Goal: Find specific page/section: Find specific page/section

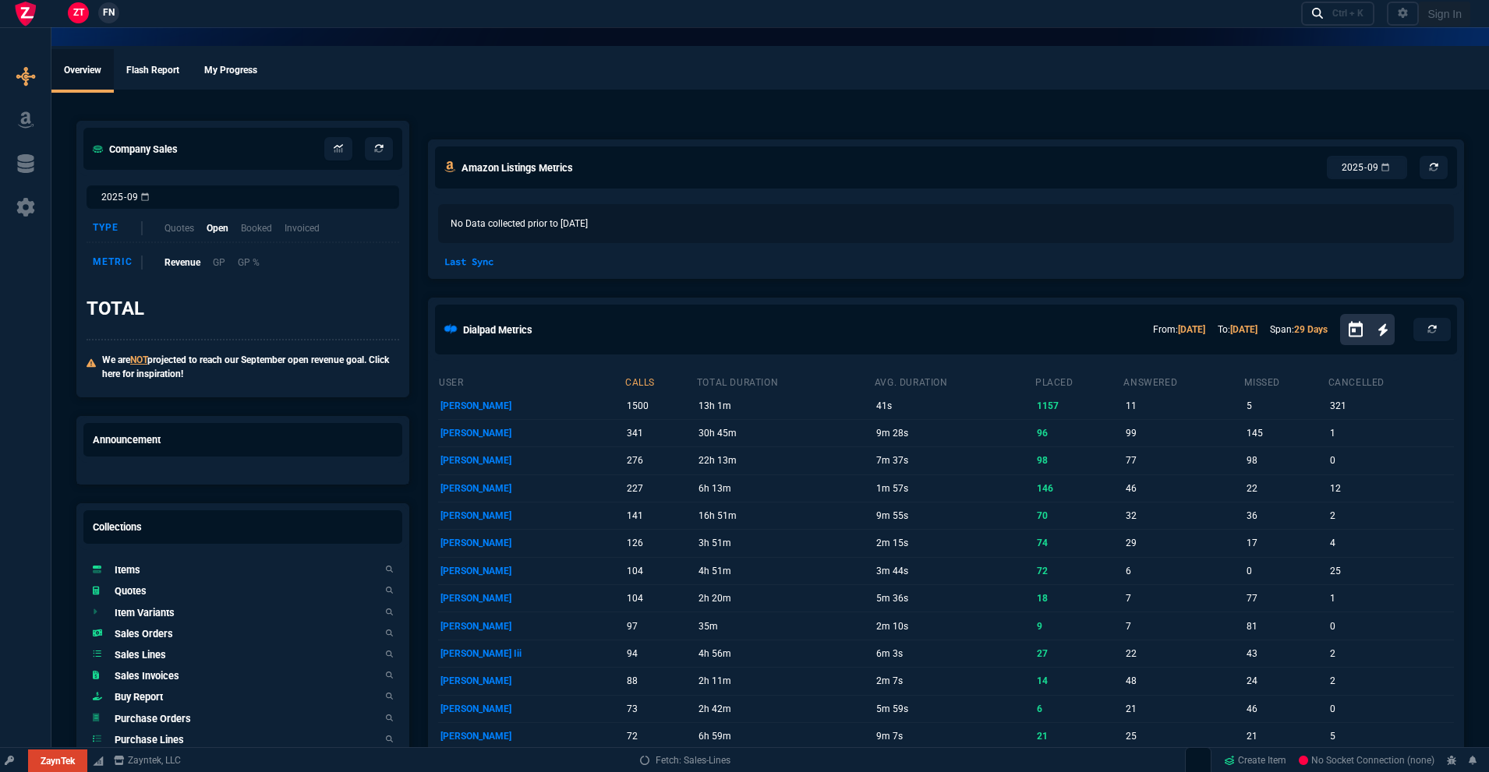
select select "18: totals"
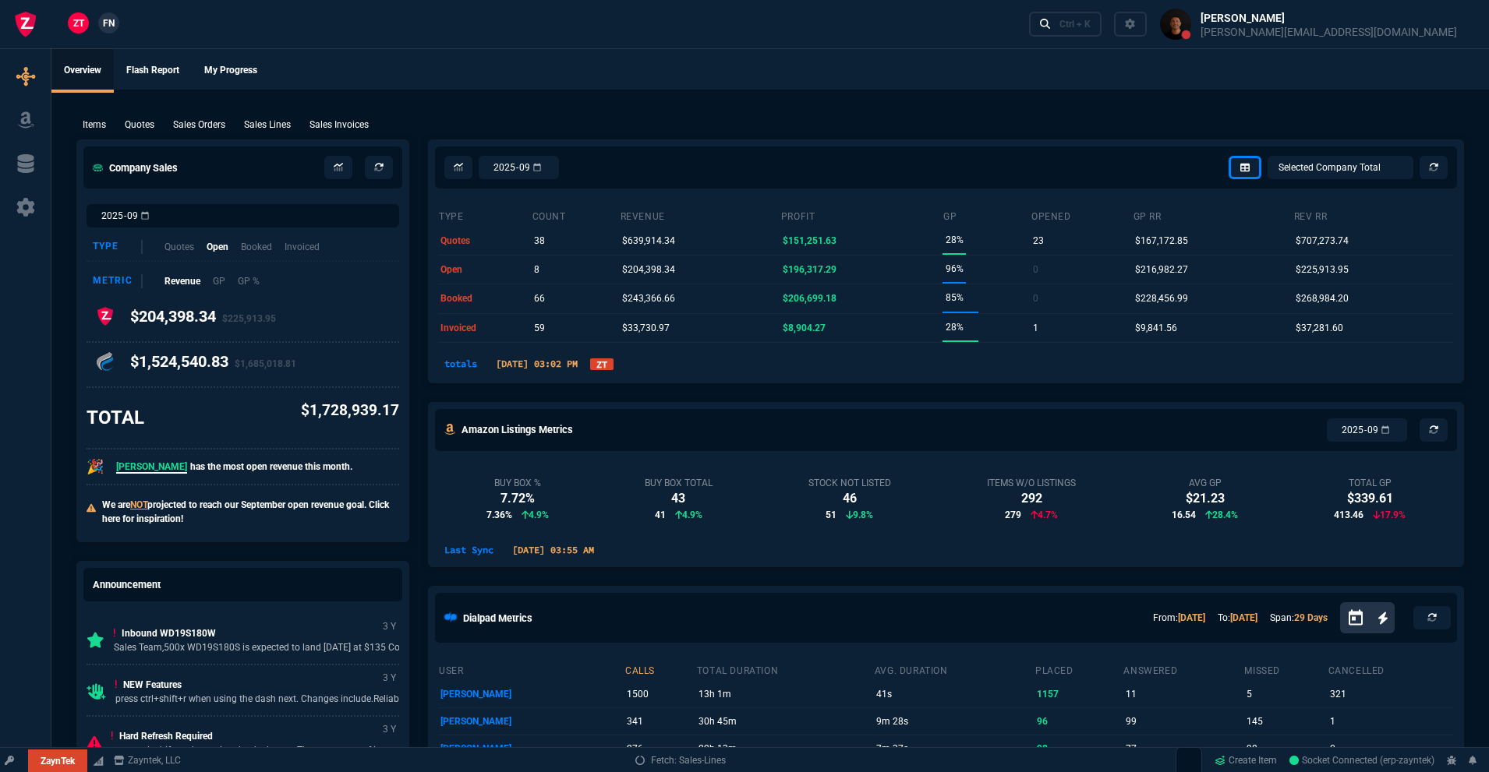
select select
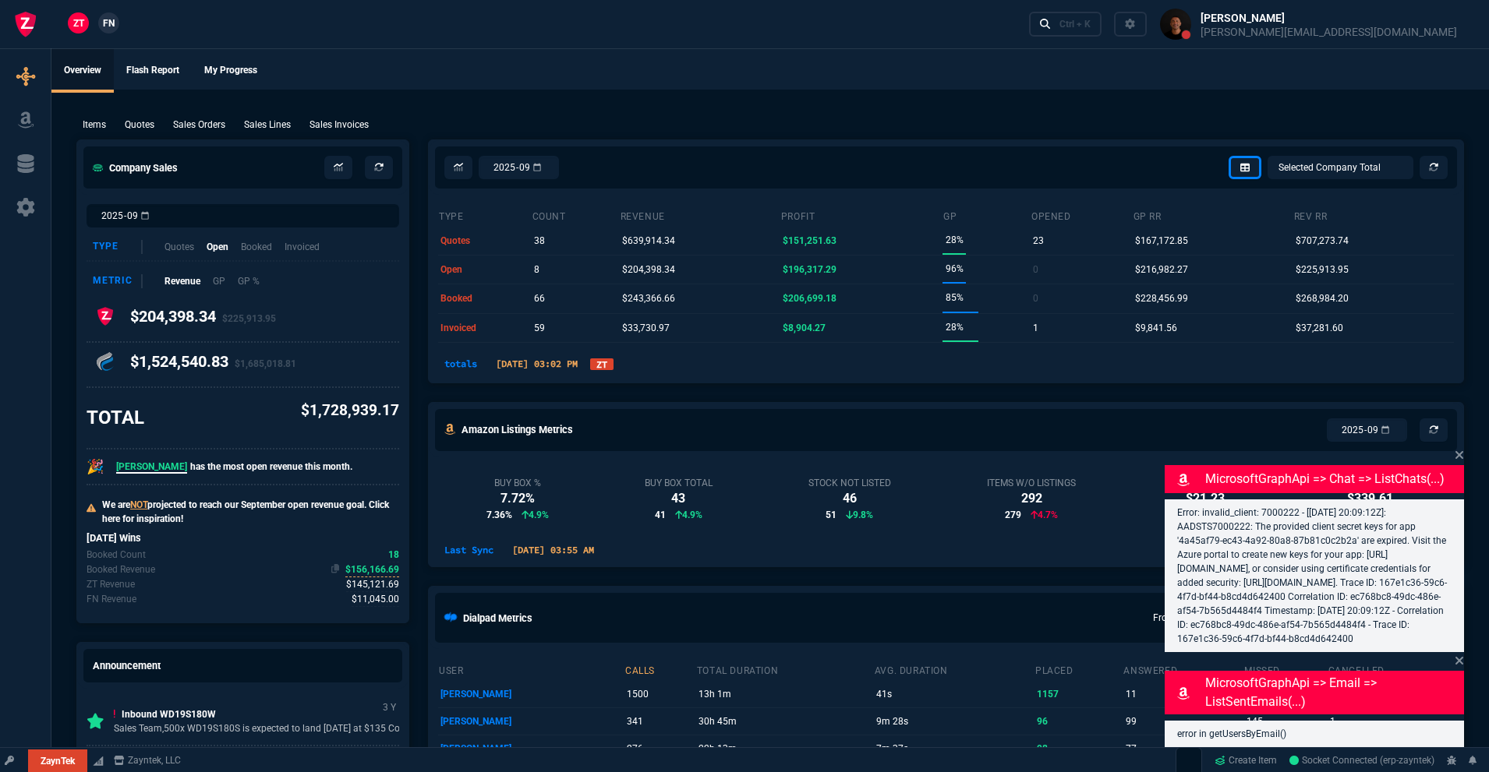
click at [373, 568] on span "$156,166.69" at bounding box center [372, 570] width 54 height 15
click at [374, 588] on span "$145,121.69" at bounding box center [372, 585] width 53 height 15
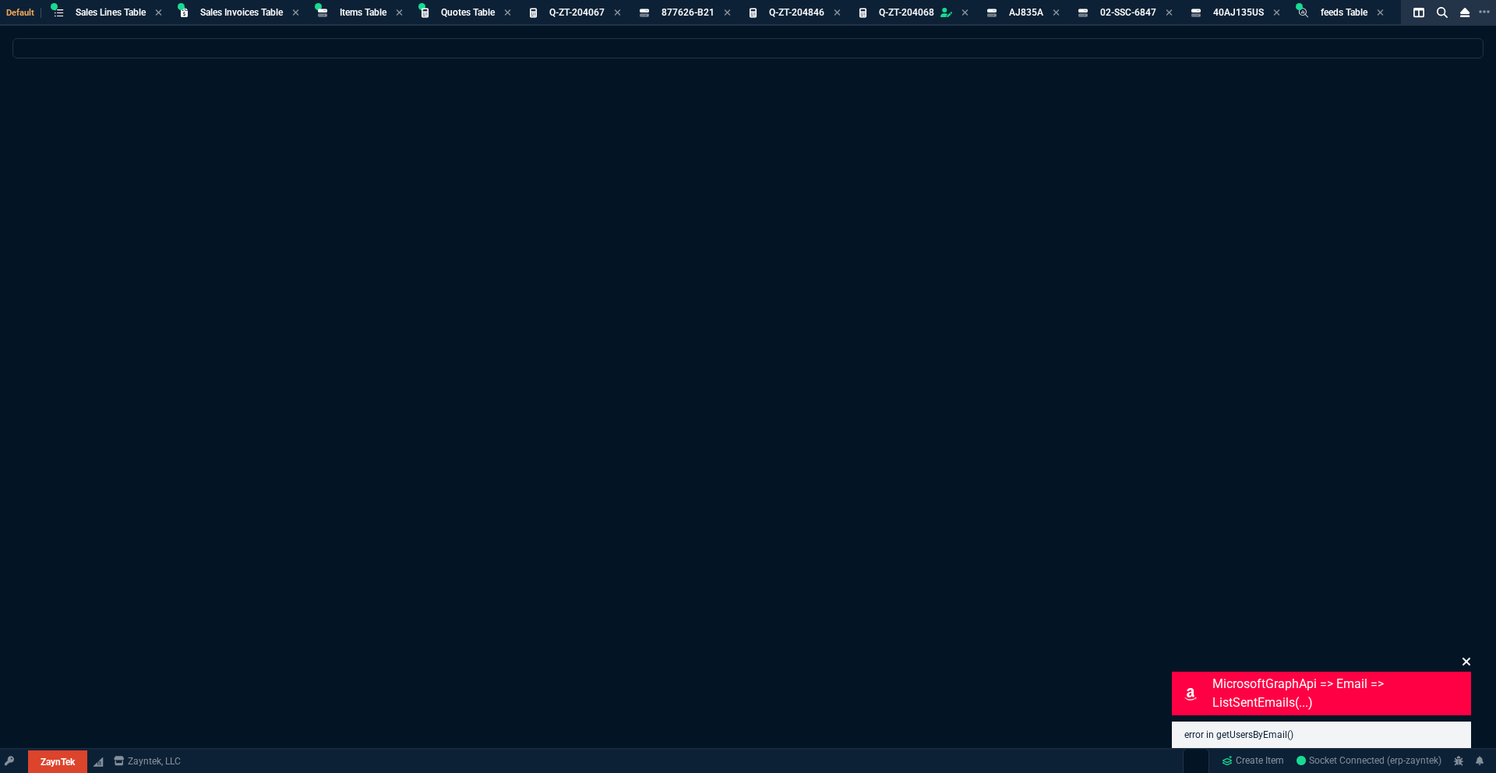
click at [1470, 663] on icon at bounding box center [1466, 661] width 9 height 12
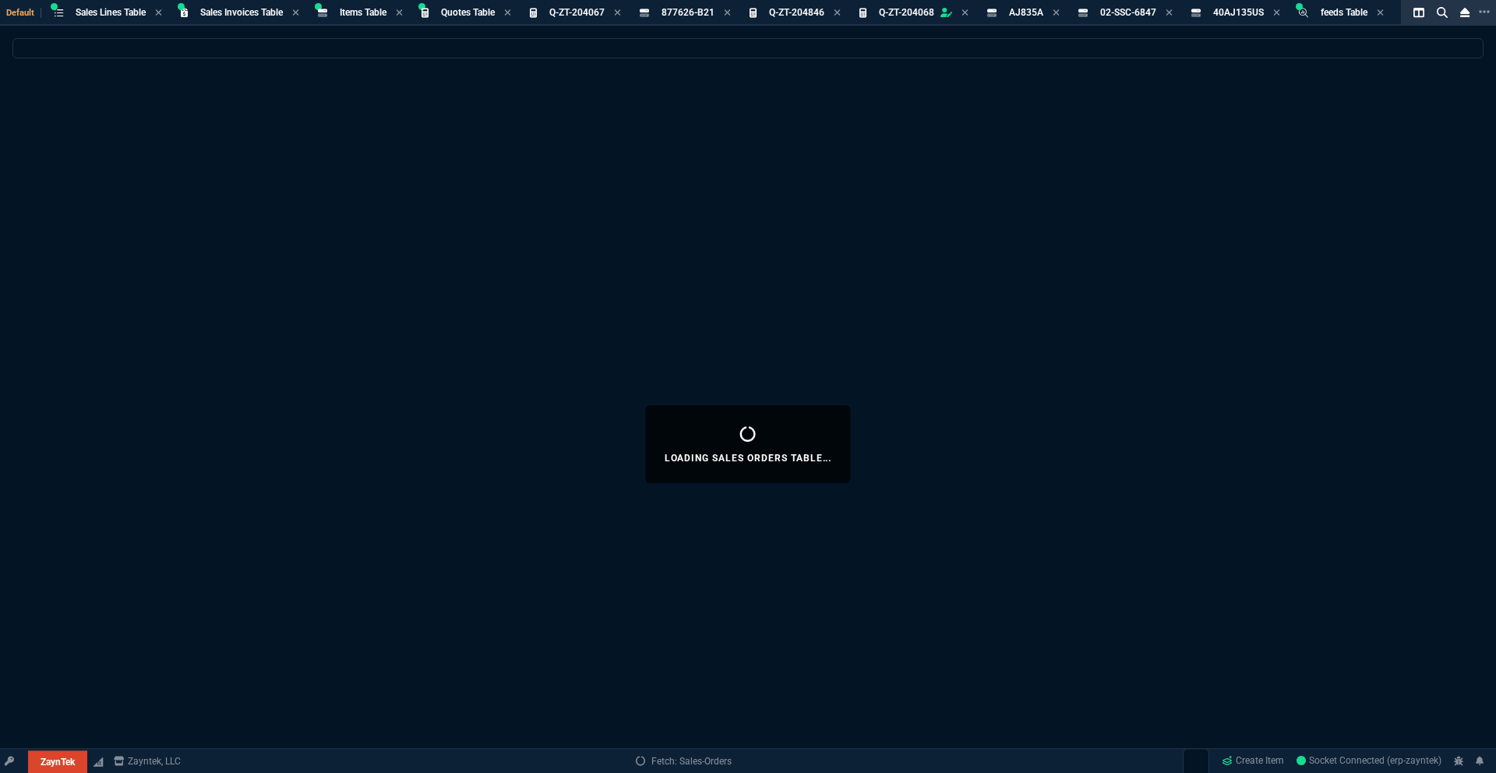
select select
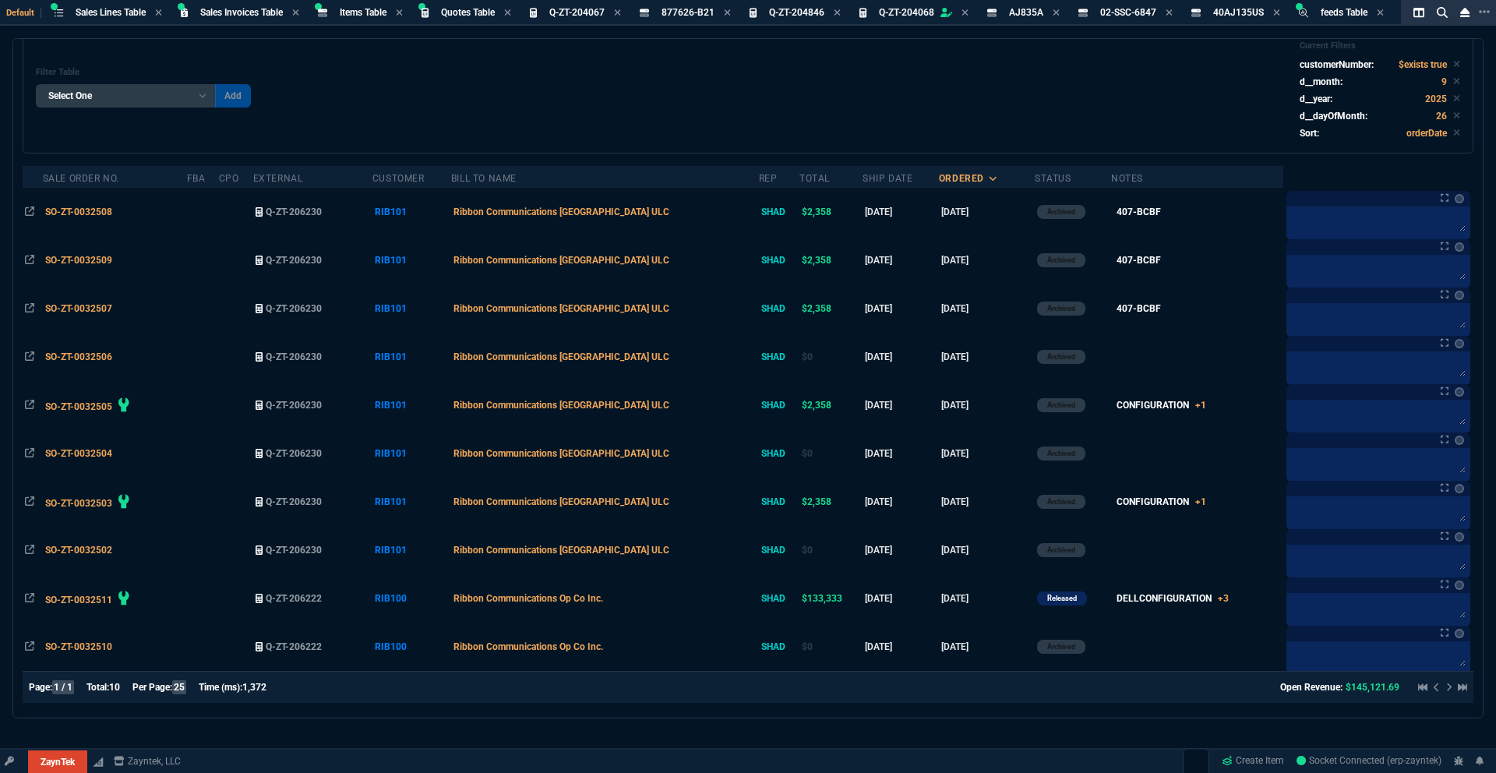
scroll to position [79, 0]
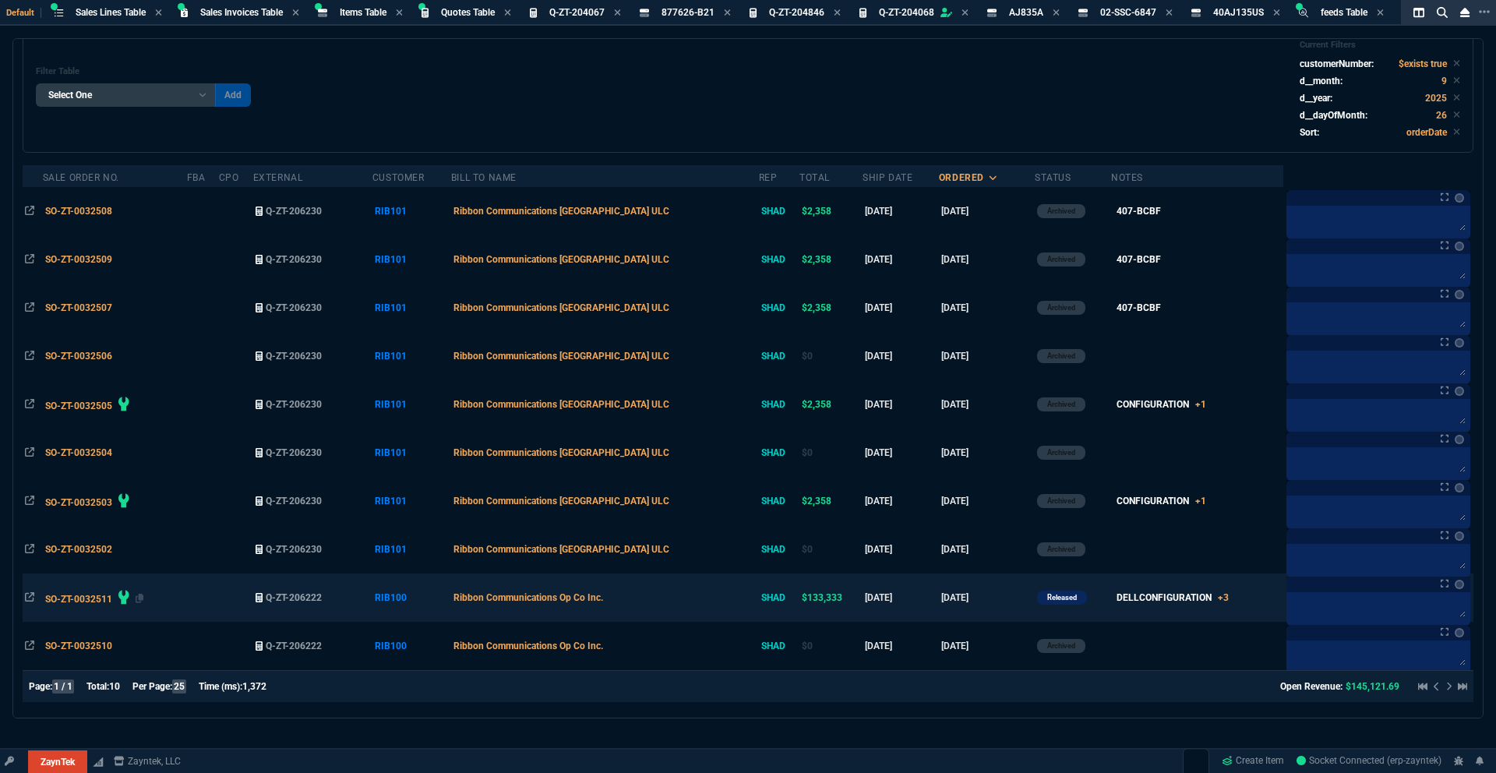
click at [82, 595] on span "SO-ZT-0032511" at bounding box center [78, 599] width 67 height 11
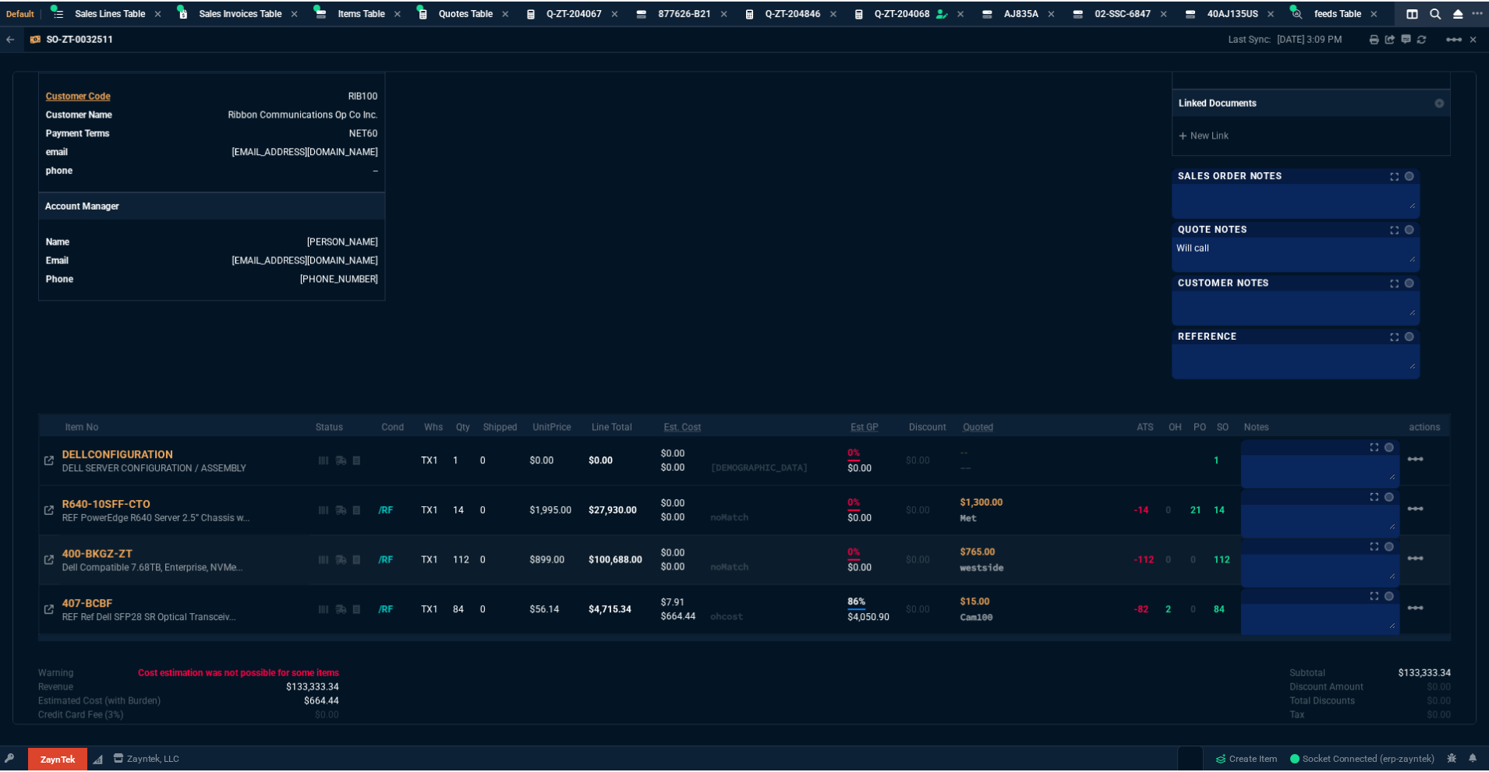
scroll to position [664, 0]
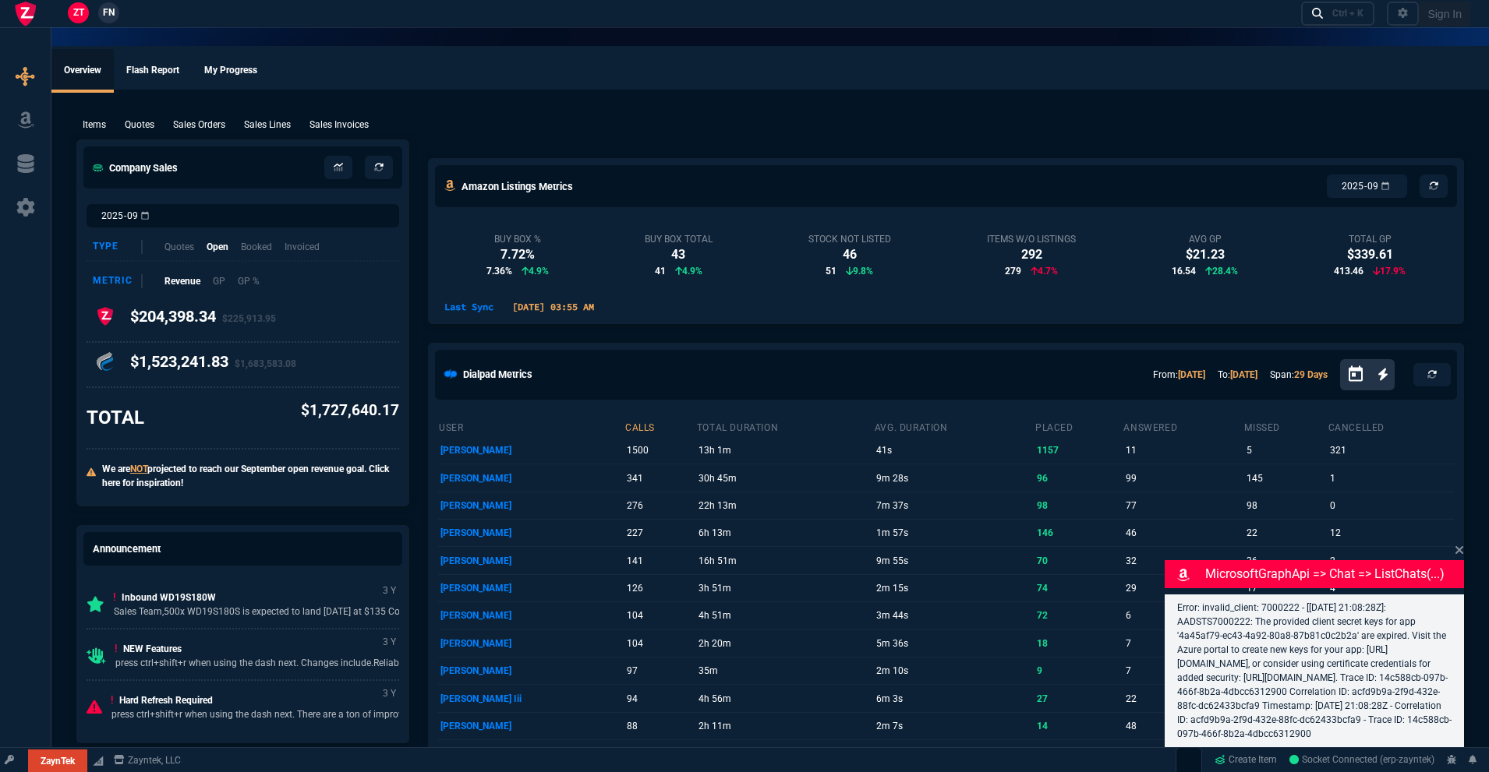
select select "18: totals"
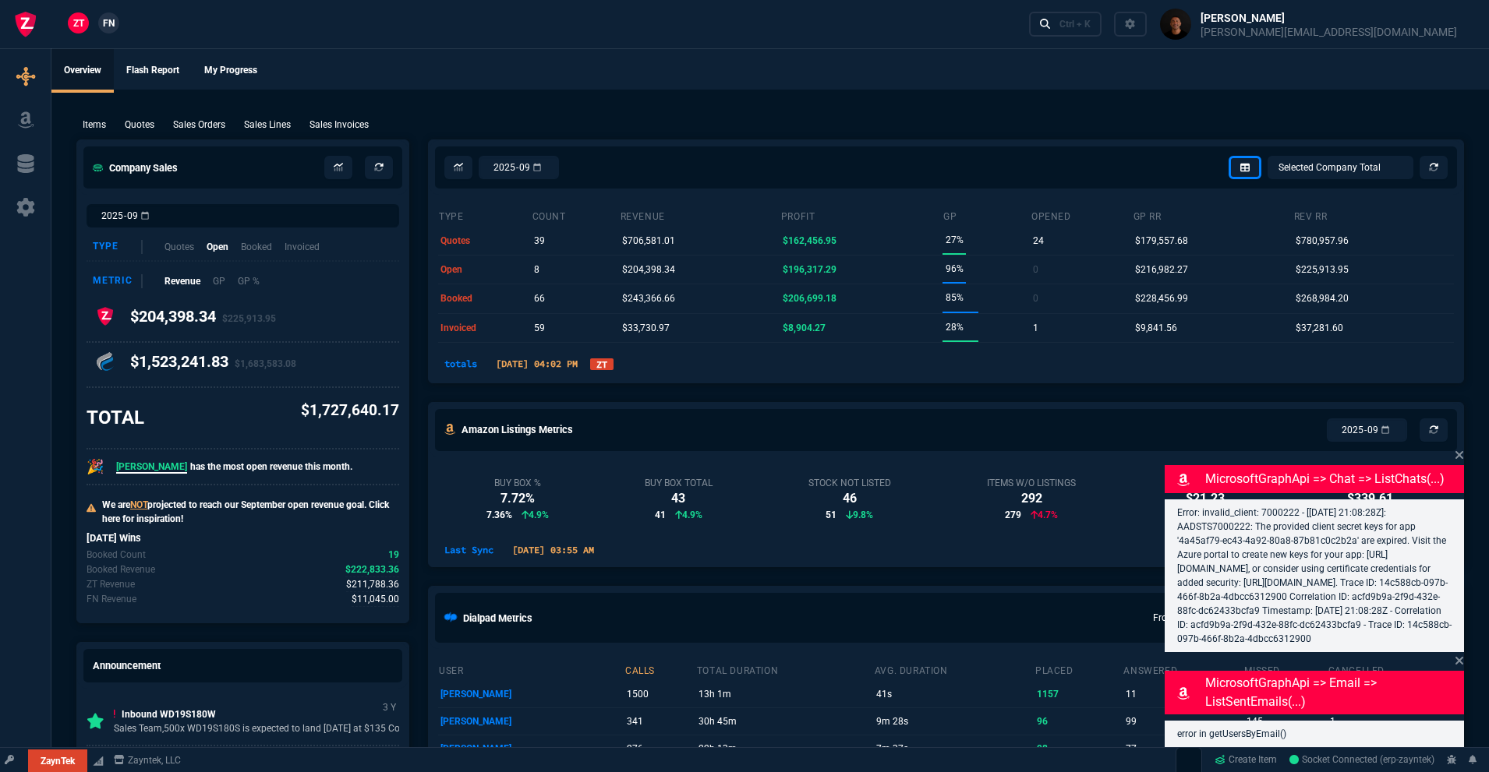
click at [613, 360] on link "ZT" at bounding box center [601, 365] width 23 height 12
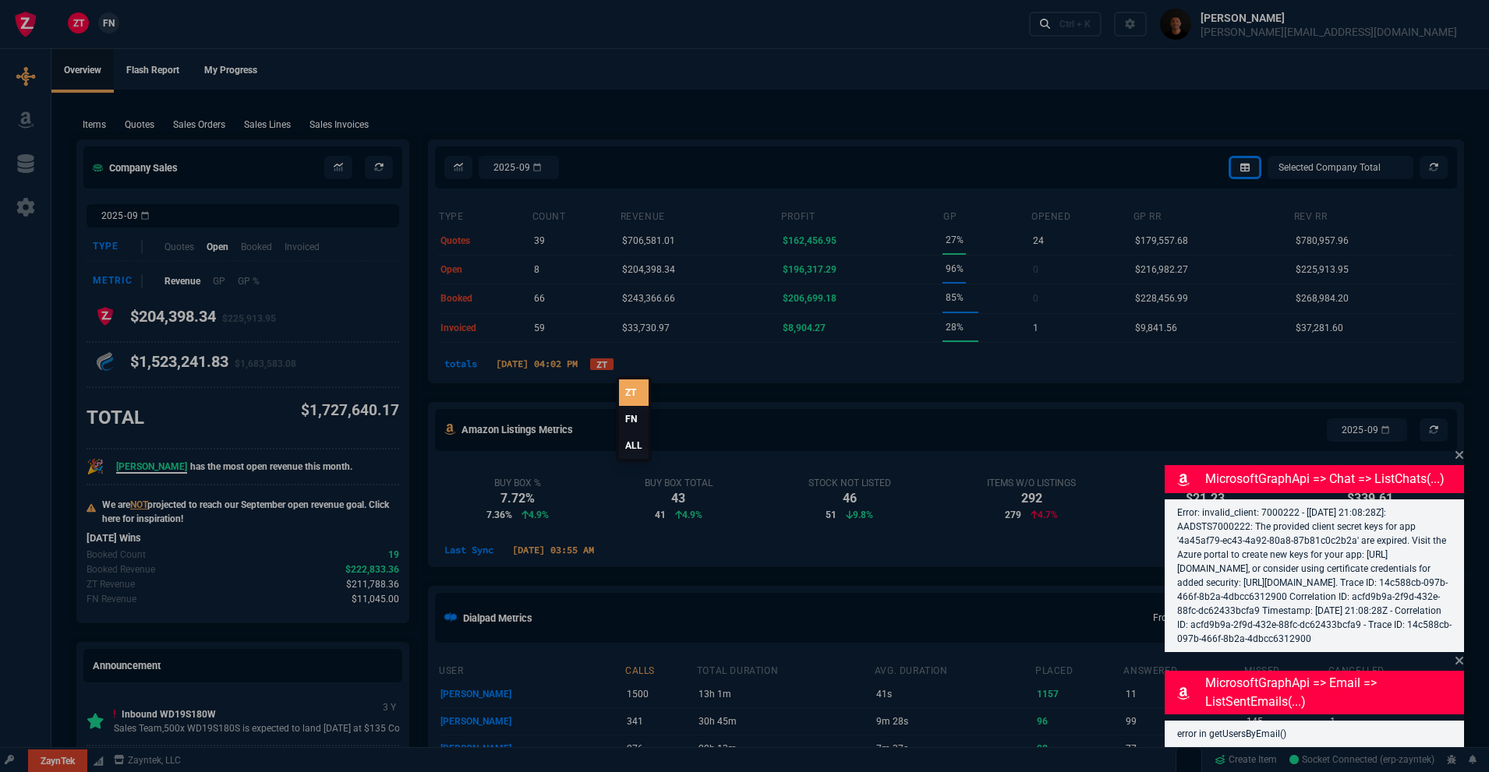
click at [624, 422] on link "FN" at bounding box center [634, 419] width 30 height 26
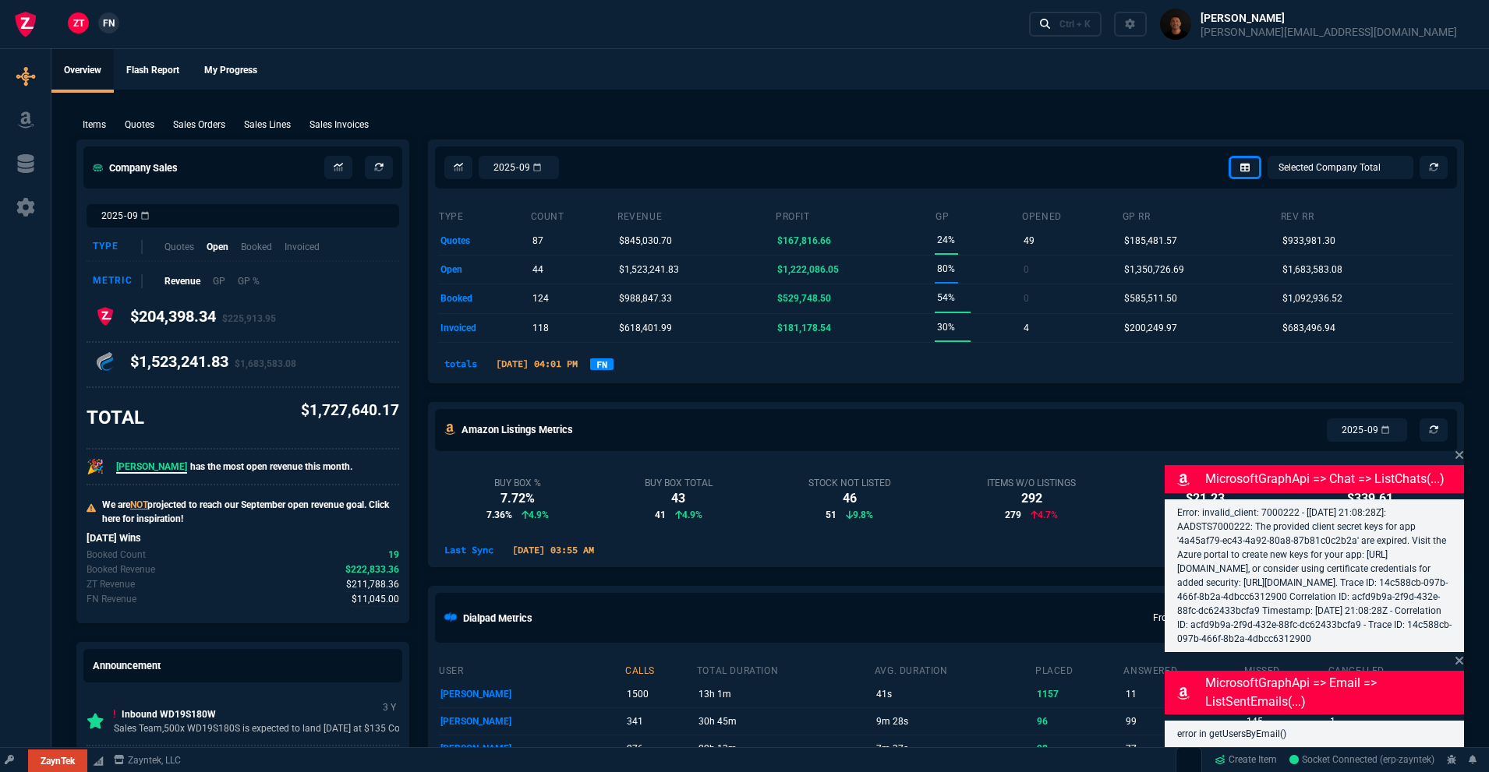
click at [613, 362] on link "FN" at bounding box center [601, 365] width 23 height 12
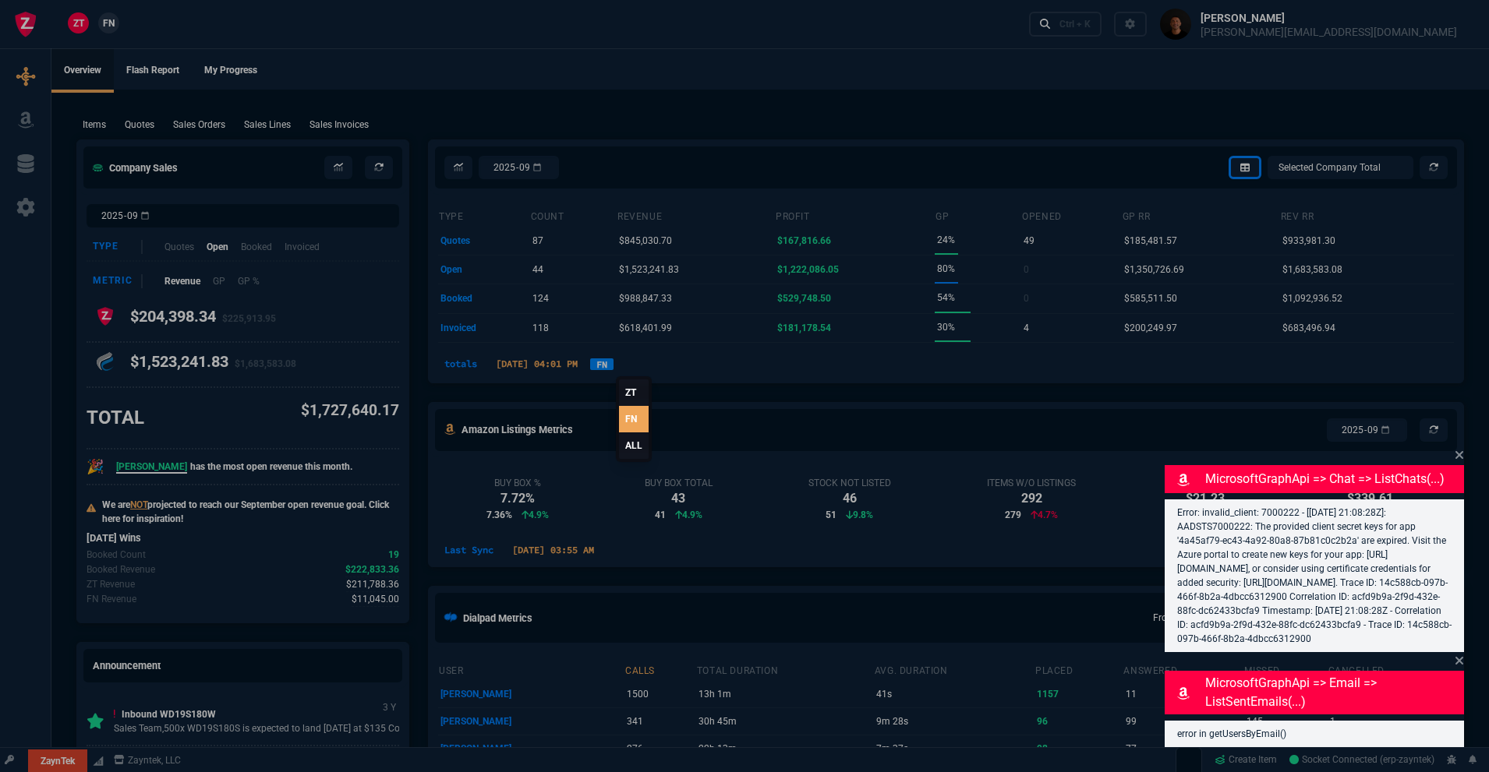
click at [626, 440] on link "ALL" at bounding box center [634, 446] width 30 height 26
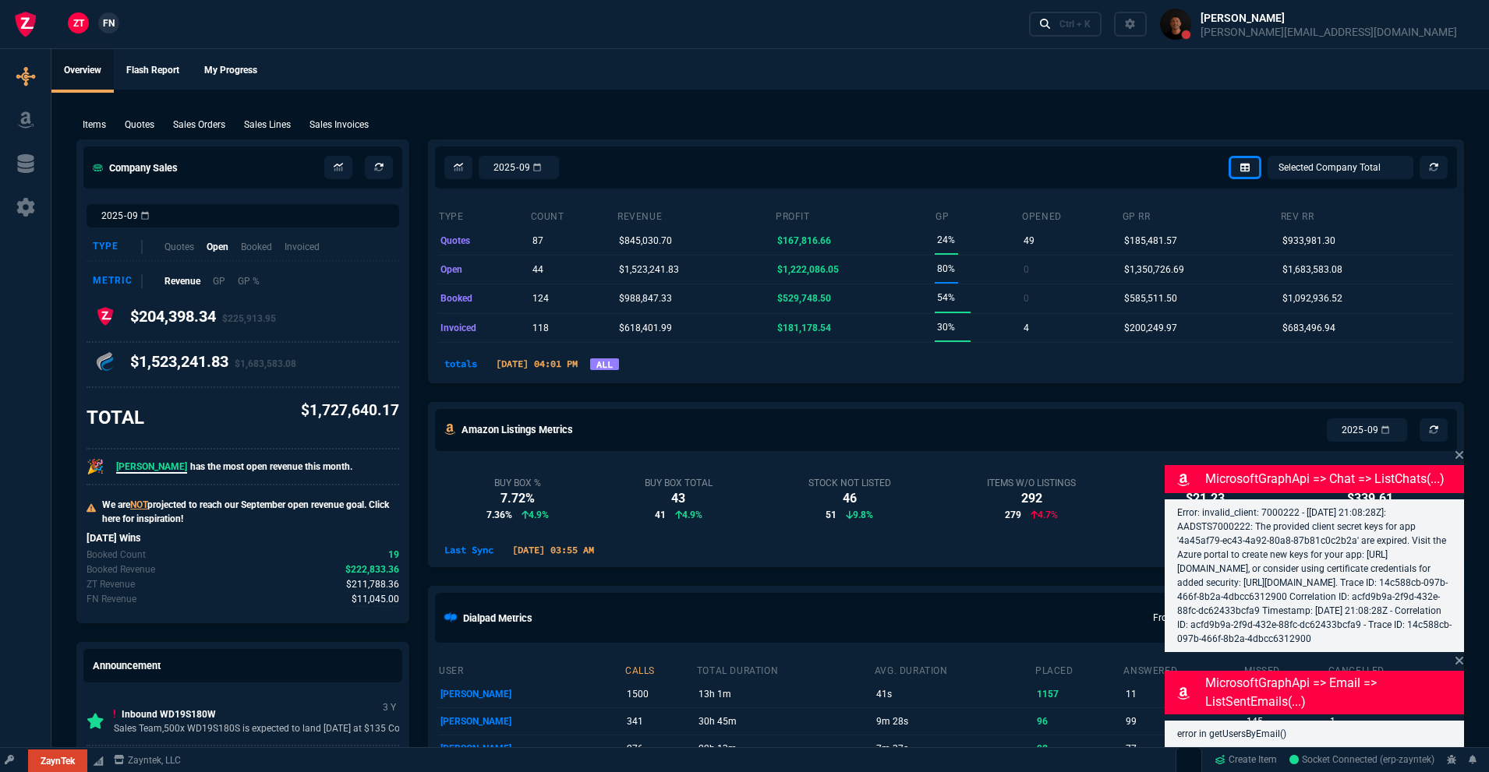
click at [619, 360] on link "ALL" at bounding box center [604, 365] width 29 height 12
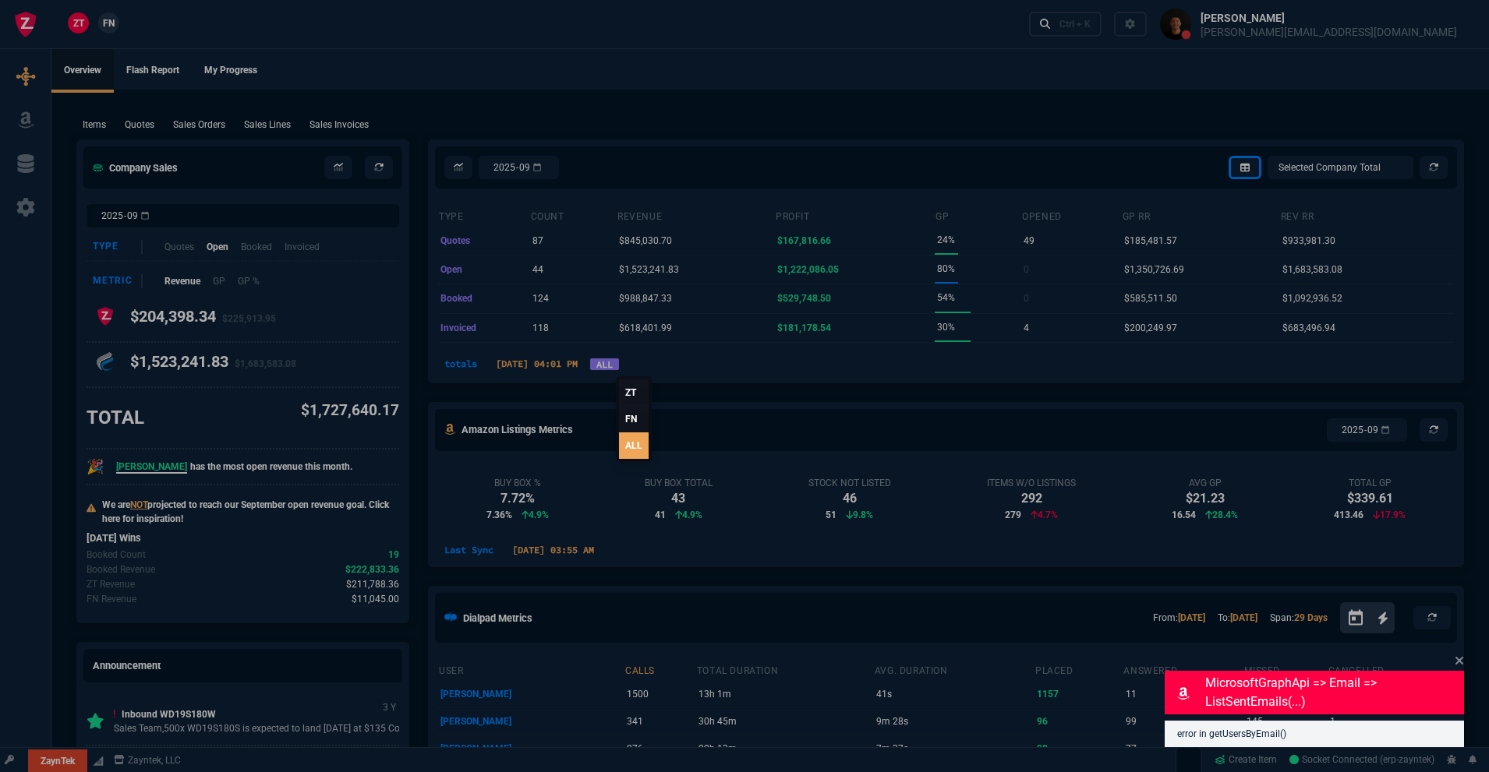
click at [633, 395] on link "ZT" at bounding box center [634, 393] width 30 height 26
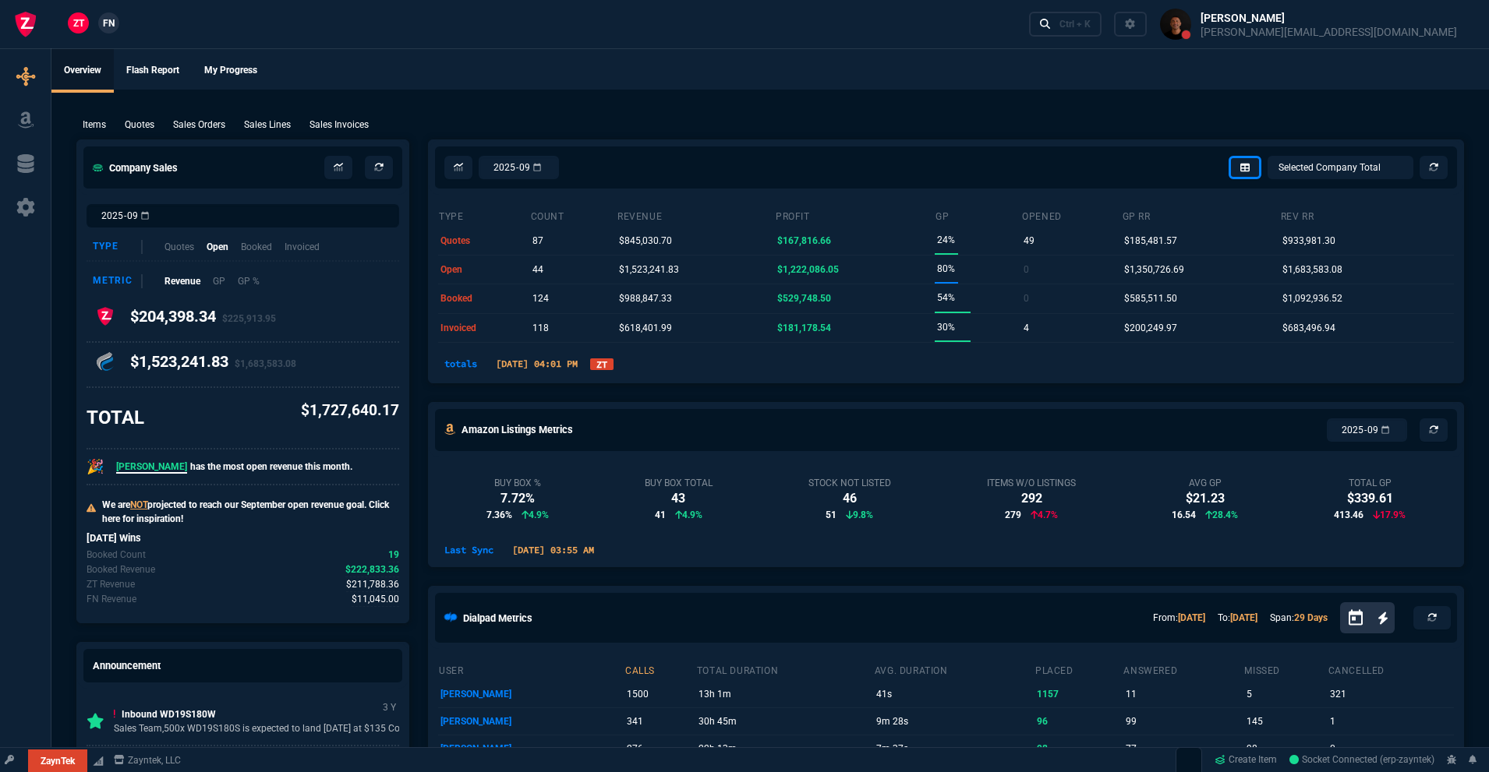
click at [613, 364] on link "ZT" at bounding box center [601, 365] width 23 height 12
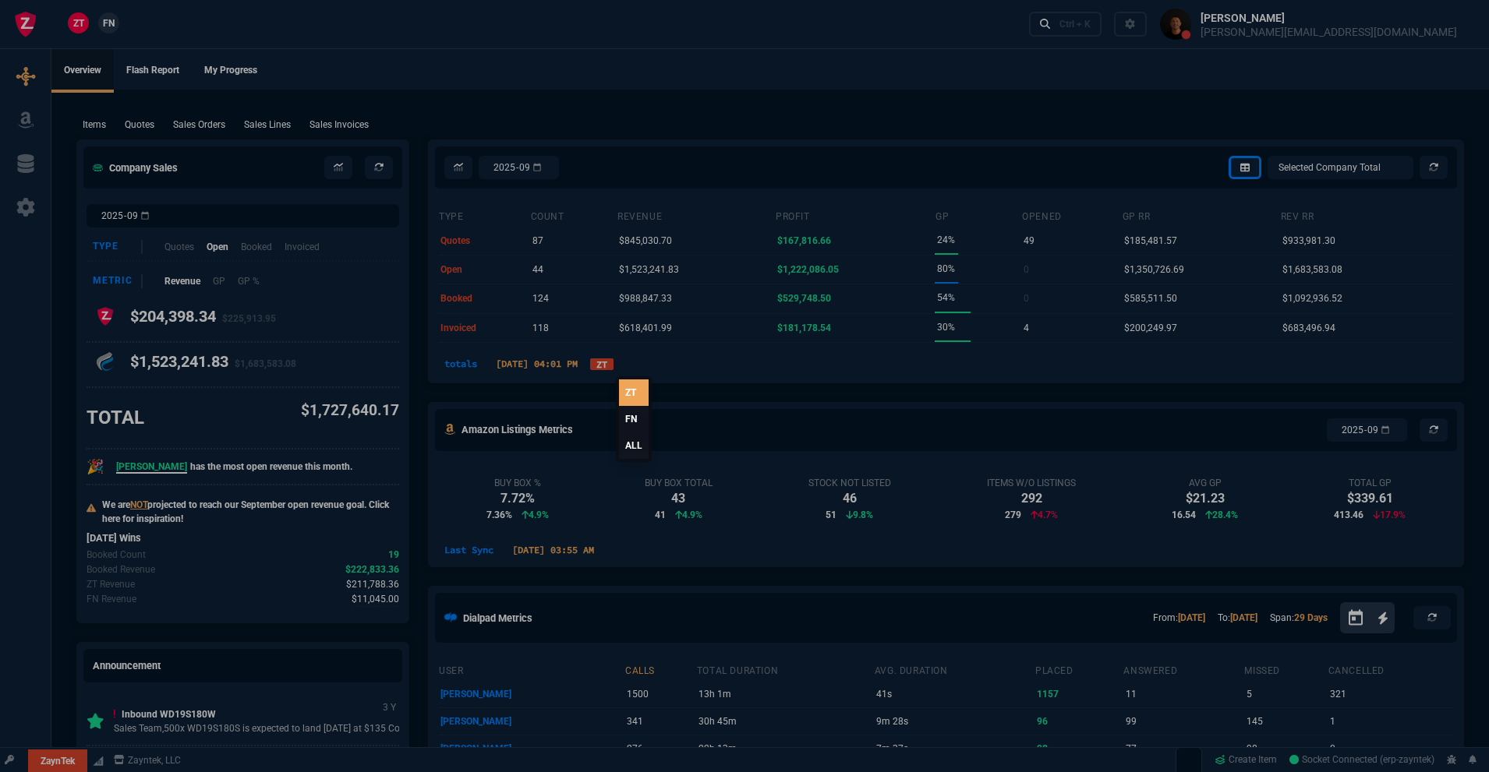
click at [639, 424] on link "FN" at bounding box center [634, 419] width 30 height 26
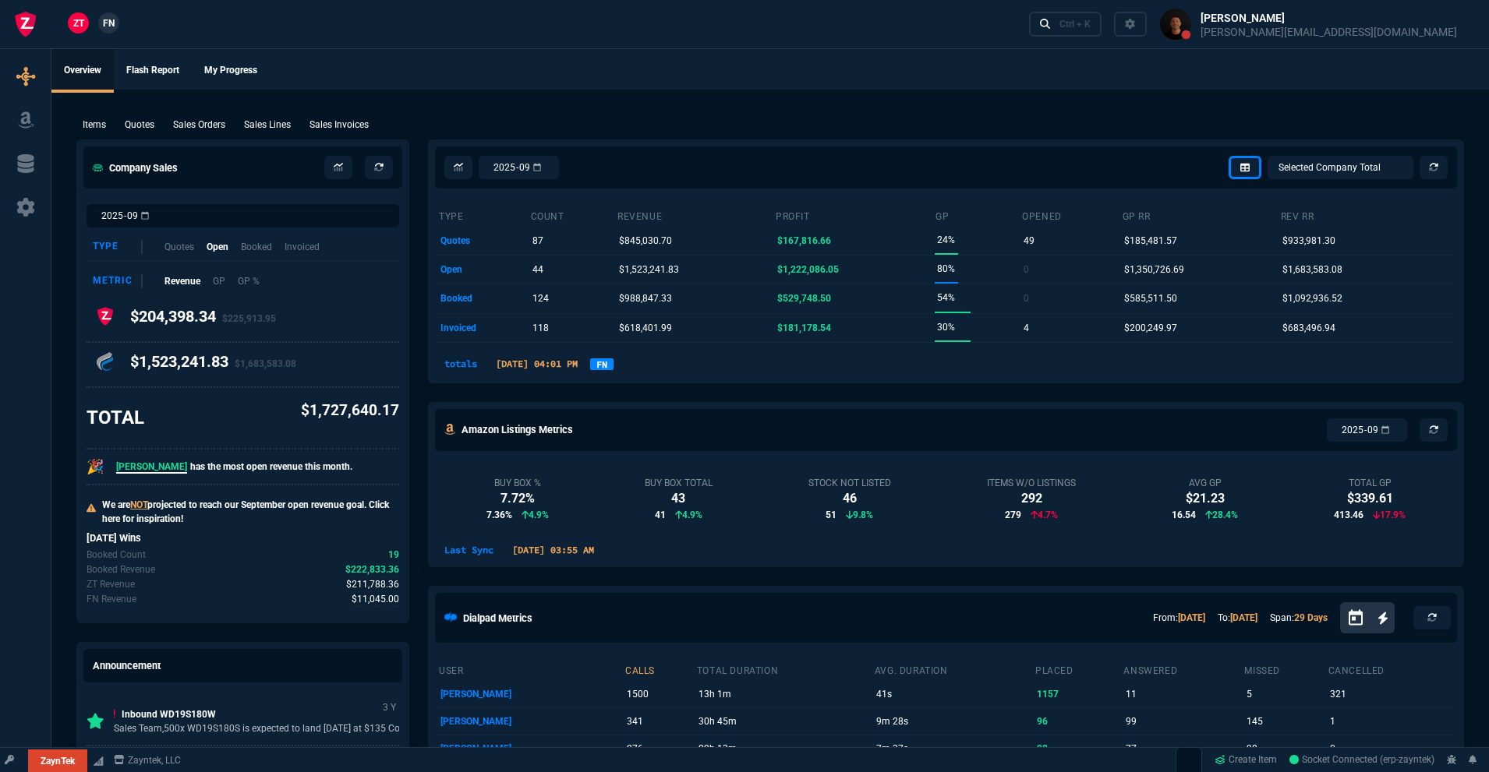
click at [613, 362] on link "FN" at bounding box center [601, 365] width 23 height 12
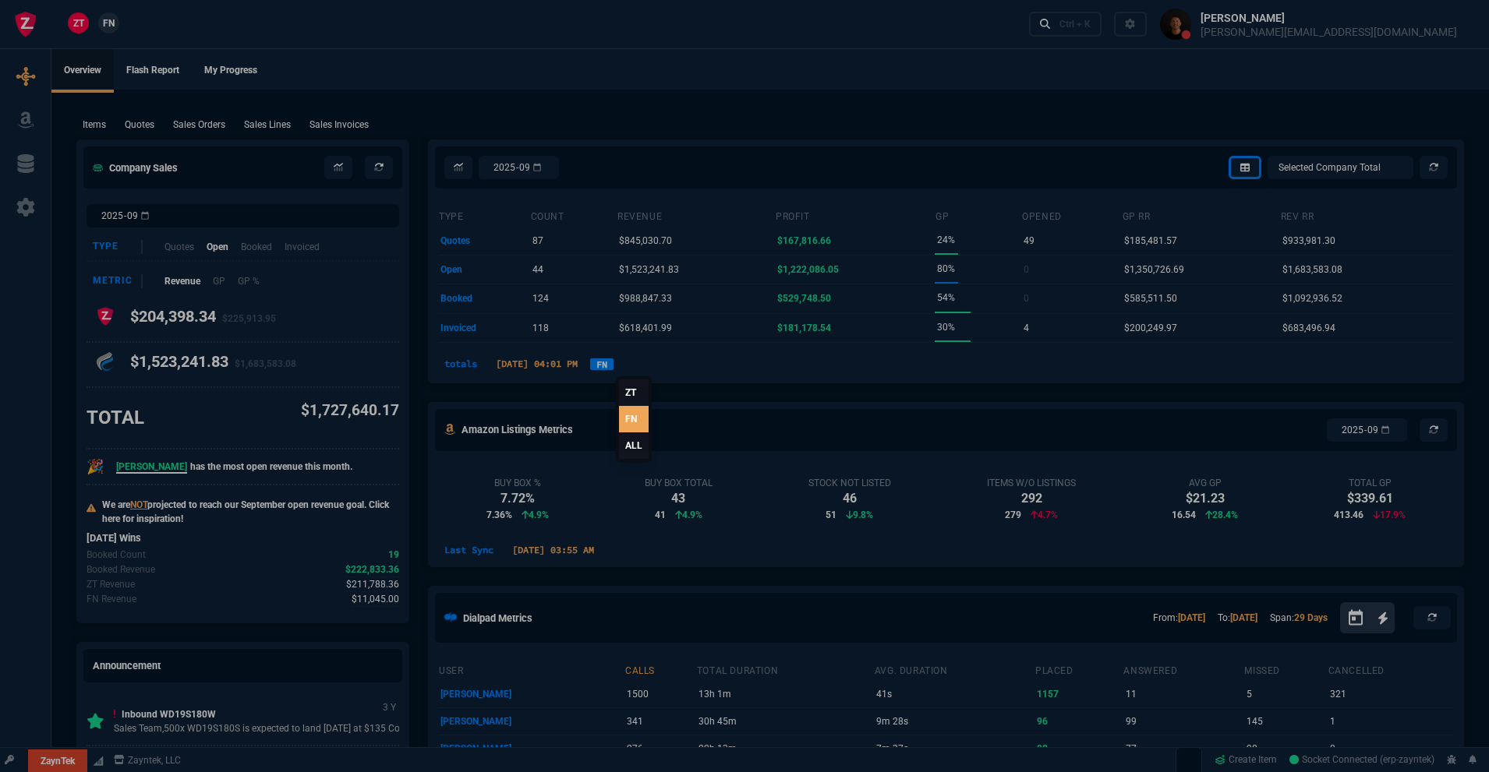
click at [630, 440] on link "ALL" at bounding box center [634, 446] width 30 height 26
